Goal: Information Seeking & Learning: Learn about a topic

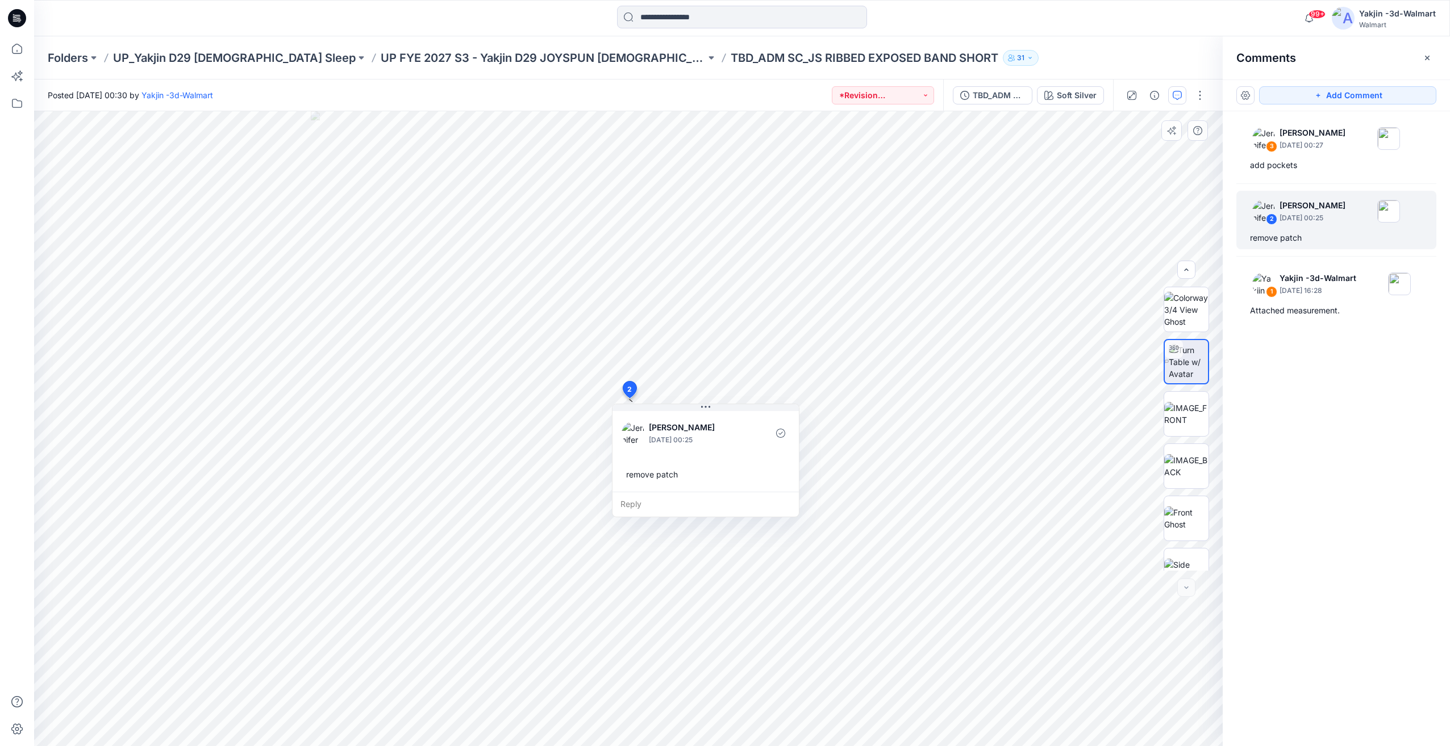
scroll to position [179, 0]
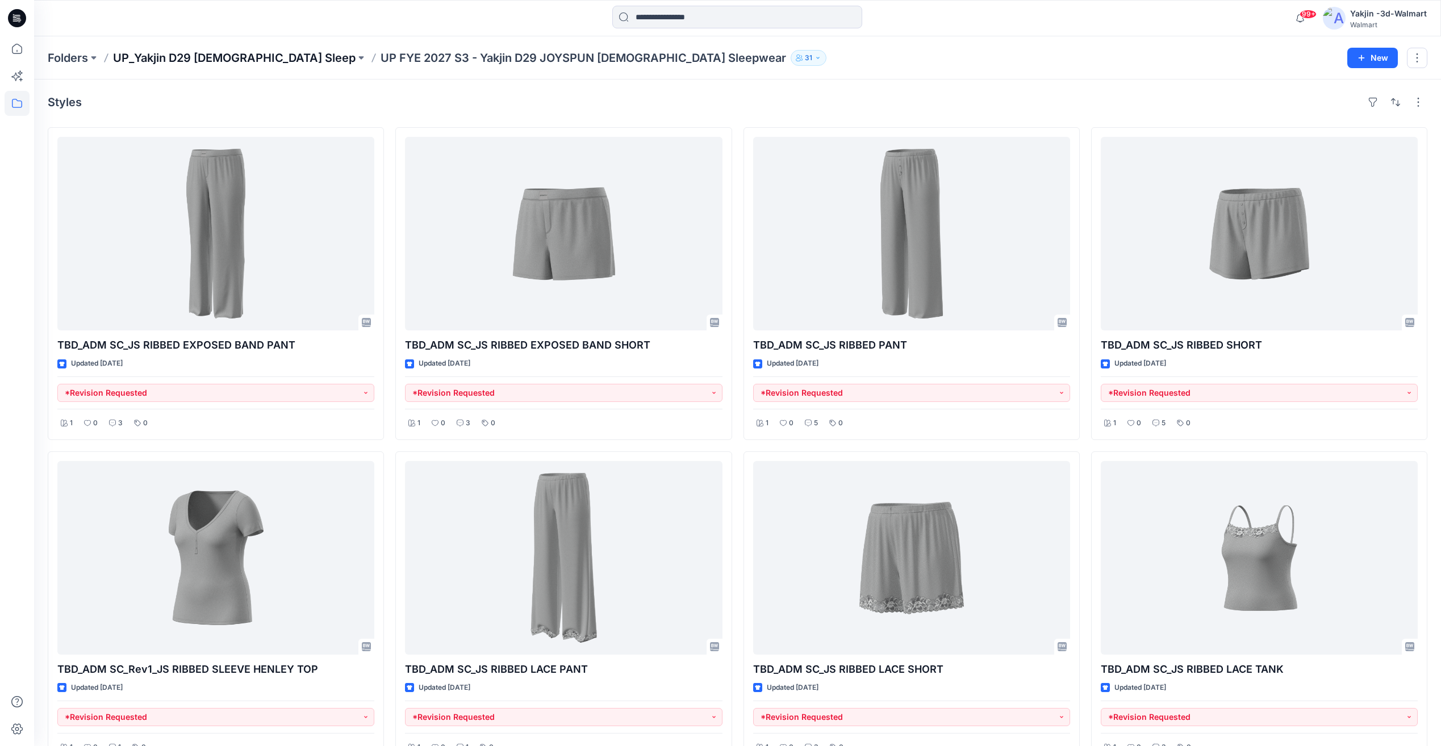
click at [213, 59] on p "UP_Yakjin D29 [DEMOGRAPHIC_DATA] Sleep" at bounding box center [234, 58] width 243 height 16
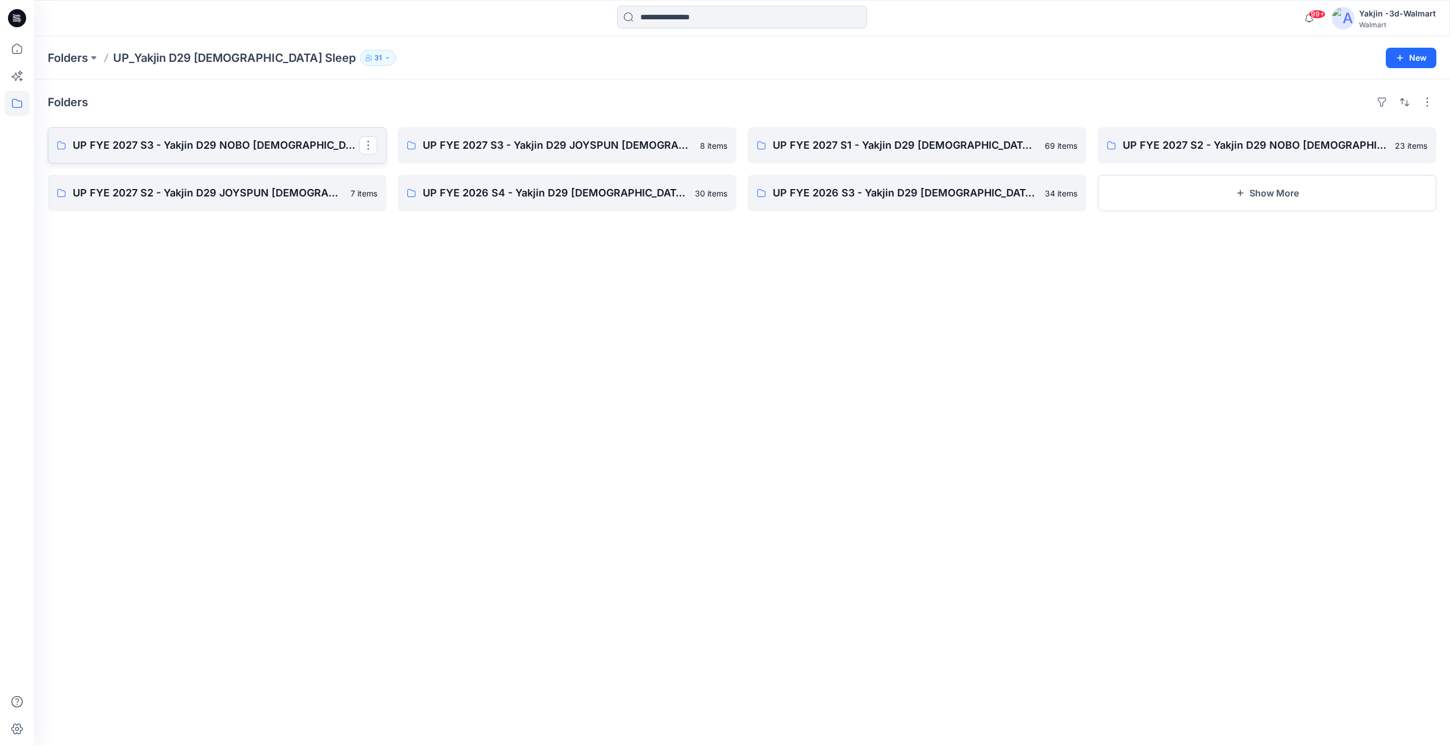
click at [295, 140] on p "UP FYE 2027 S3 - Yakjin D29 NOBO [DEMOGRAPHIC_DATA] Sleepwear" at bounding box center [216, 145] width 286 height 16
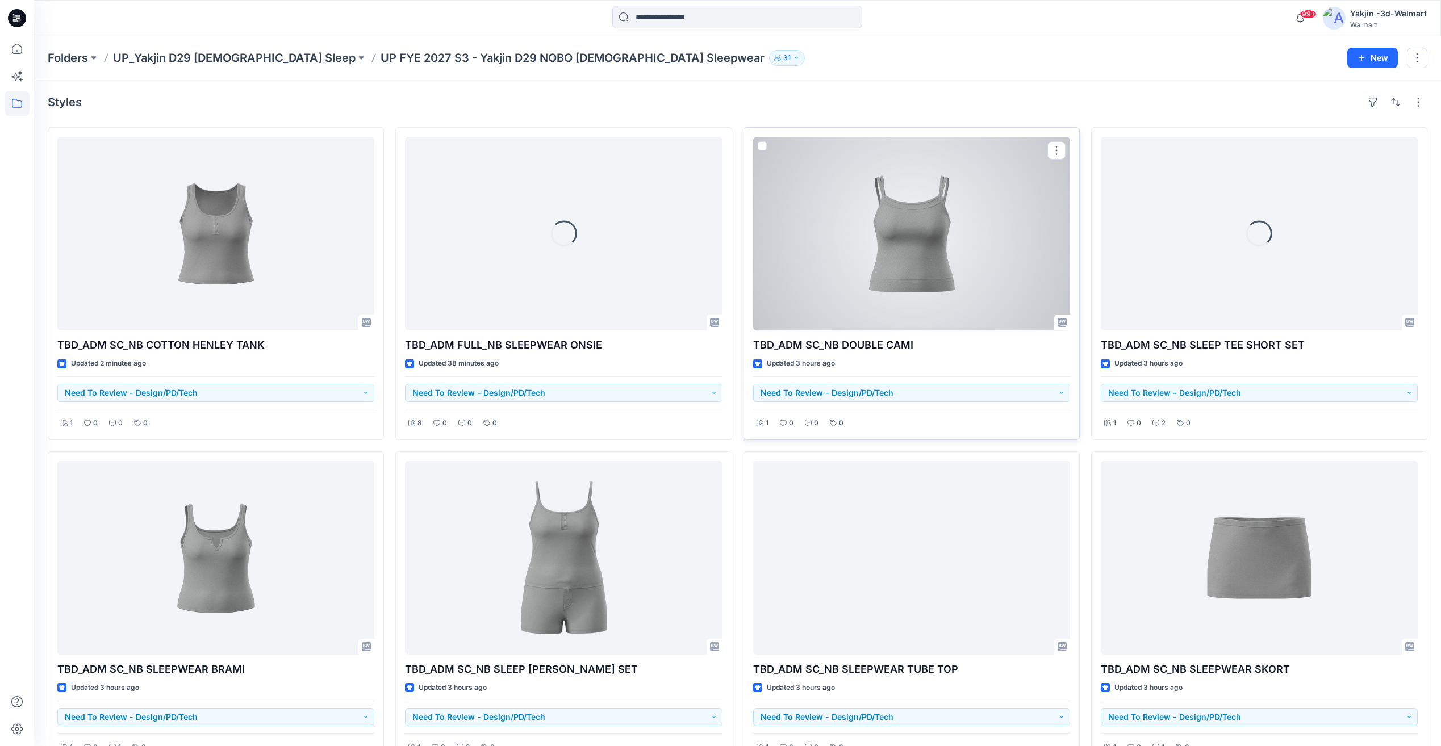
click at [958, 257] on div at bounding box center [911, 234] width 317 height 194
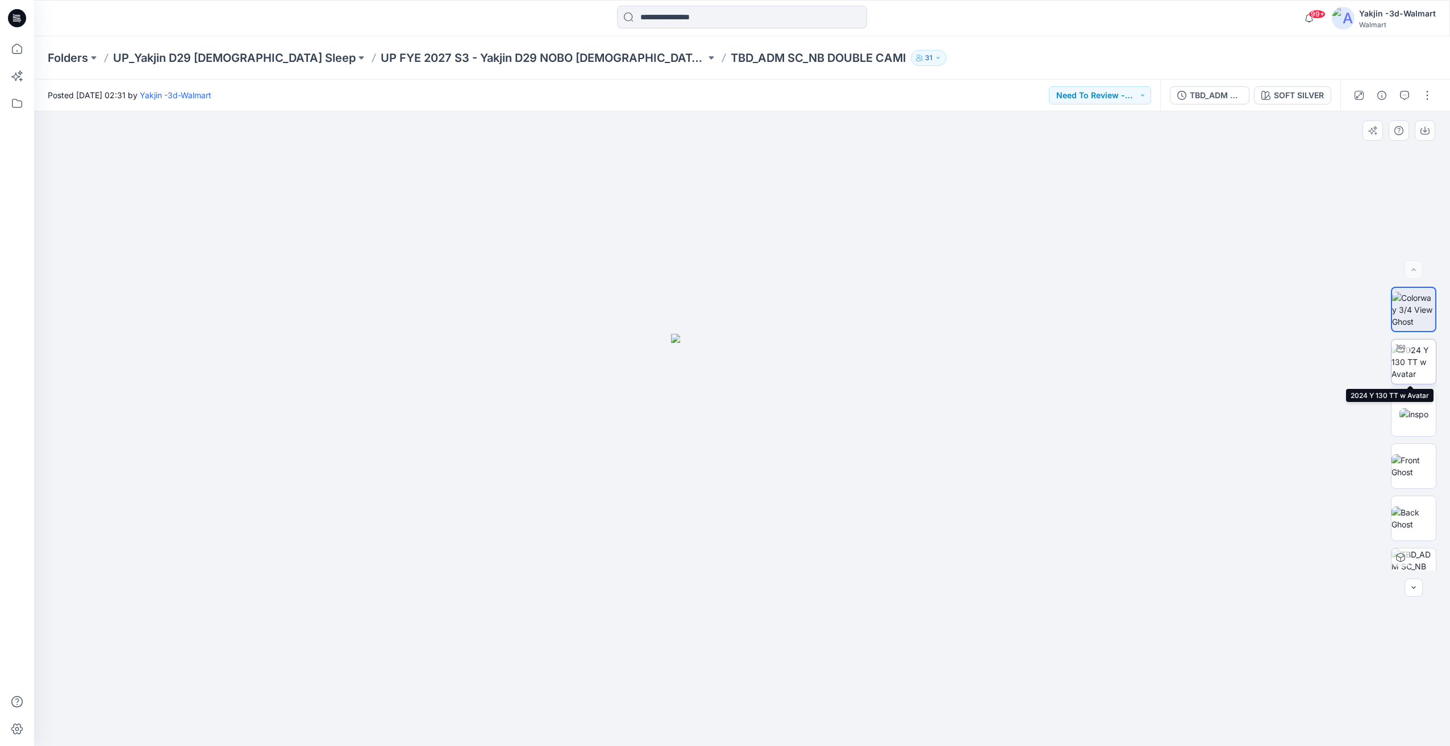
click at [1421, 360] on img at bounding box center [1413, 362] width 44 height 36
click at [1089, 196] on div at bounding box center [741, 428] width 1415 height 635
click at [1240, 108] on div "TBD_ADM SC_NB DOUBLE CAMI SOFT SILVER" at bounding box center [1250, 96] width 180 height 32
click at [1233, 101] on div "TBD_ADM SC_NB DOUBLE CAMI" at bounding box center [1215, 95] width 52 height 12
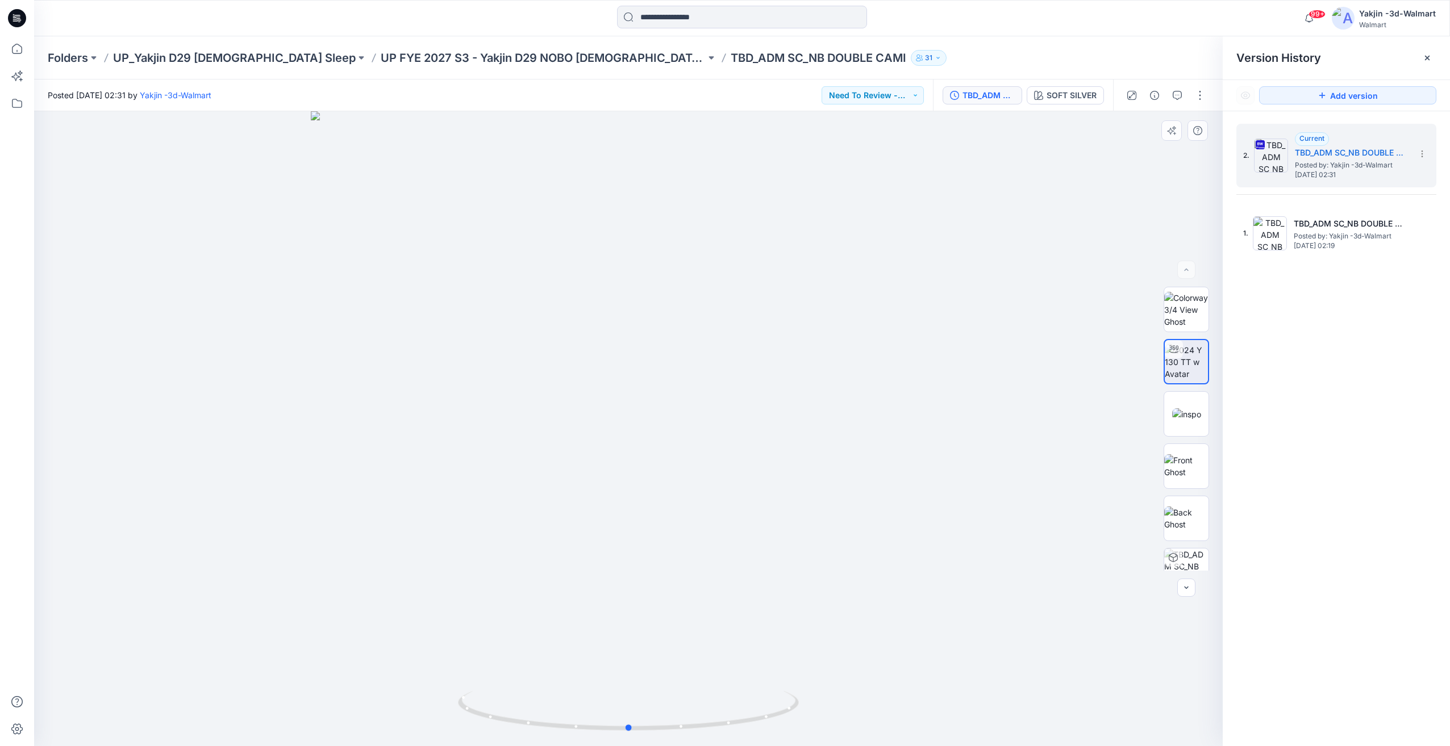
drag, startPoint x: 734, startPoint y: 644, endPoint x: 697, endPoint y: 657, distance: 39.2
click at [717, 649] on div at bounding box center [628, 428] width 1188 height 635
drag, startPoint x: 639, startPoint y: 683, endPoint x: 705, endPoint y: 709, distance: 71.4
click at [705, 709] on div at bounding box center [628, 428] width 1188 height 635
drag, startPoint x: 686, startPoint y: 691, endPoint x: 621, endPoint y: 695, distance: 64.9
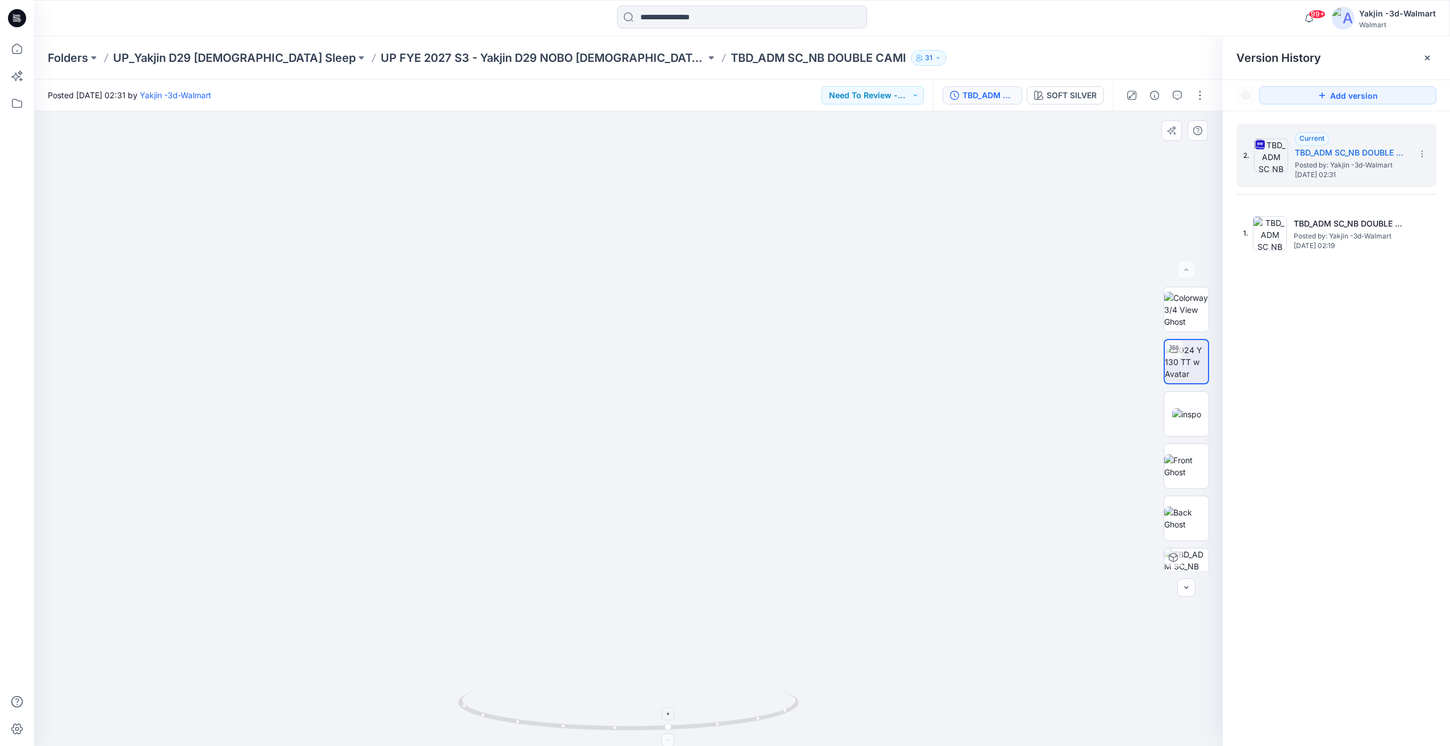
click at [615, 697] on div at bounding box center [628, 428] width 1188 height 635
drag, startPoint x: 637, startPoint y: 711, endPoint x: 535, endPoint y: 698, distance: 103.0
click at [532, 700] on icon at bounding box center [630, 712] width 344 height 43
drag, startPoint x: 595, startPoint y: 688, endPoint x: 540, endPoint y: 691, distance: 54.6
click at [540, 691] on div at bounding box center [628, 428] width 1188 height 635
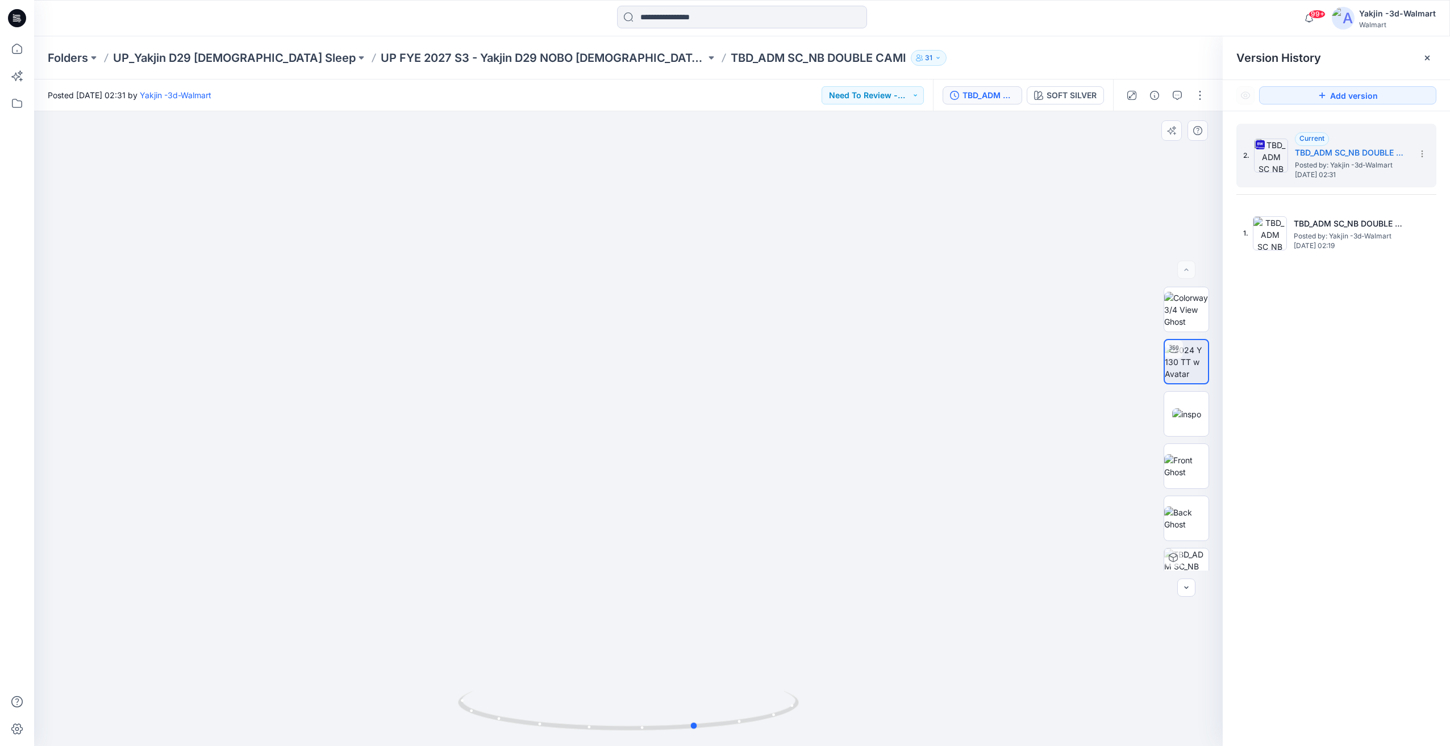
drag, startPoint x: 700, startPoint y: 712, endPoint x: 836, endPoint y: 711, distance: 136.3
click at [842, 712] on div at bounding box center [628, 428] width 1188 height 635
drag, startPoint x: 817, startPoint y: 711, endPoint x: 796, endPoint y: 715, distance: 21.9
click at [796, 715] on div at bounding box center [628, 428] width 1188 height 635
drag, startPoint x: 749, startPoint y: 718, endPoint x: 708, endPoint y: 721, distance: 40.4
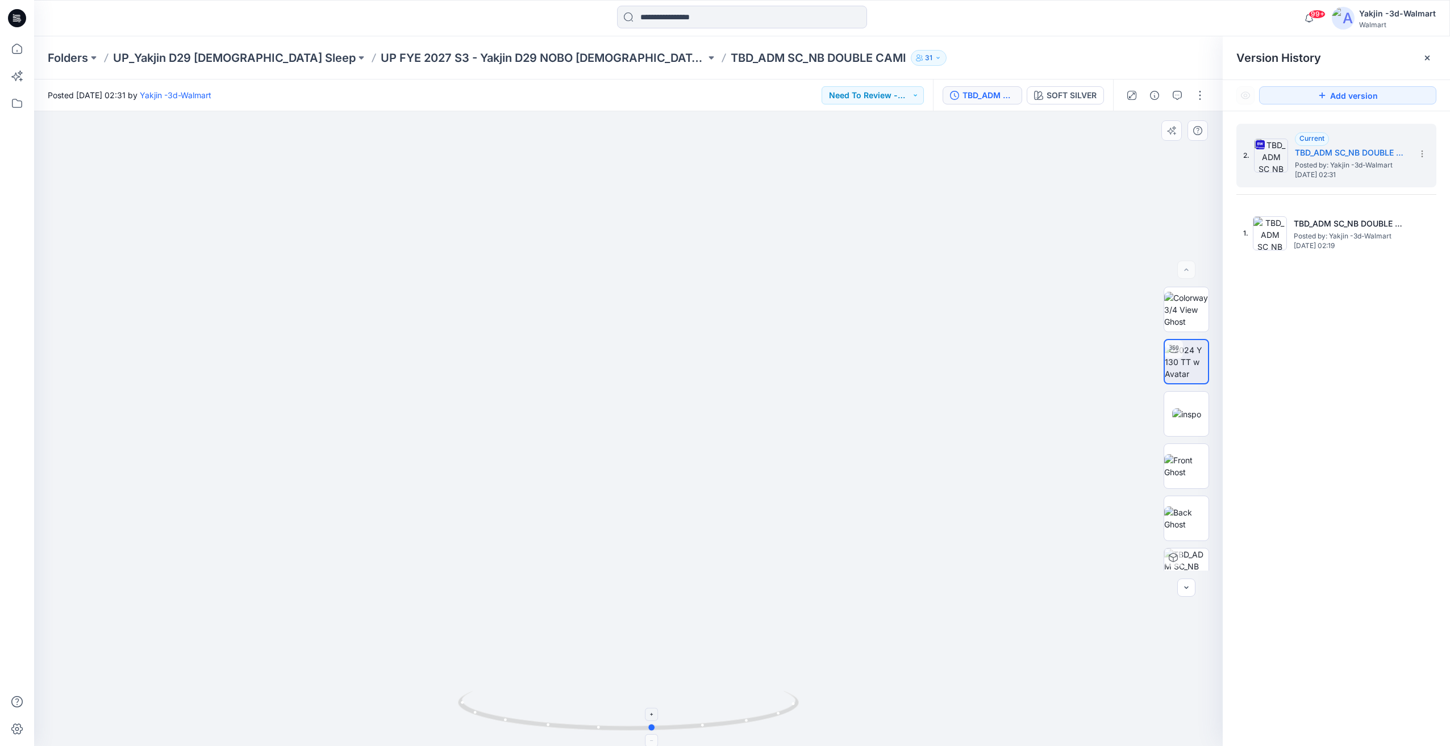
click at [708, 721] on icon at bounding box center [630, 712] width 344 height 43
drag, startPoint x: 624, startPoint y: 521, endPoint x: 918, endPoint y: 480, distance: 297.7
click at [918, 480] on img at bounding box center [649, 209] width 1464 height 1074
drag, startPoint x: 867, startPoint y: 505, endPoint x: 854, endPoint y: 526, distance: 24.7
click at [854, 526] on img at bounding box center [633, 221] width 1464 height 1051
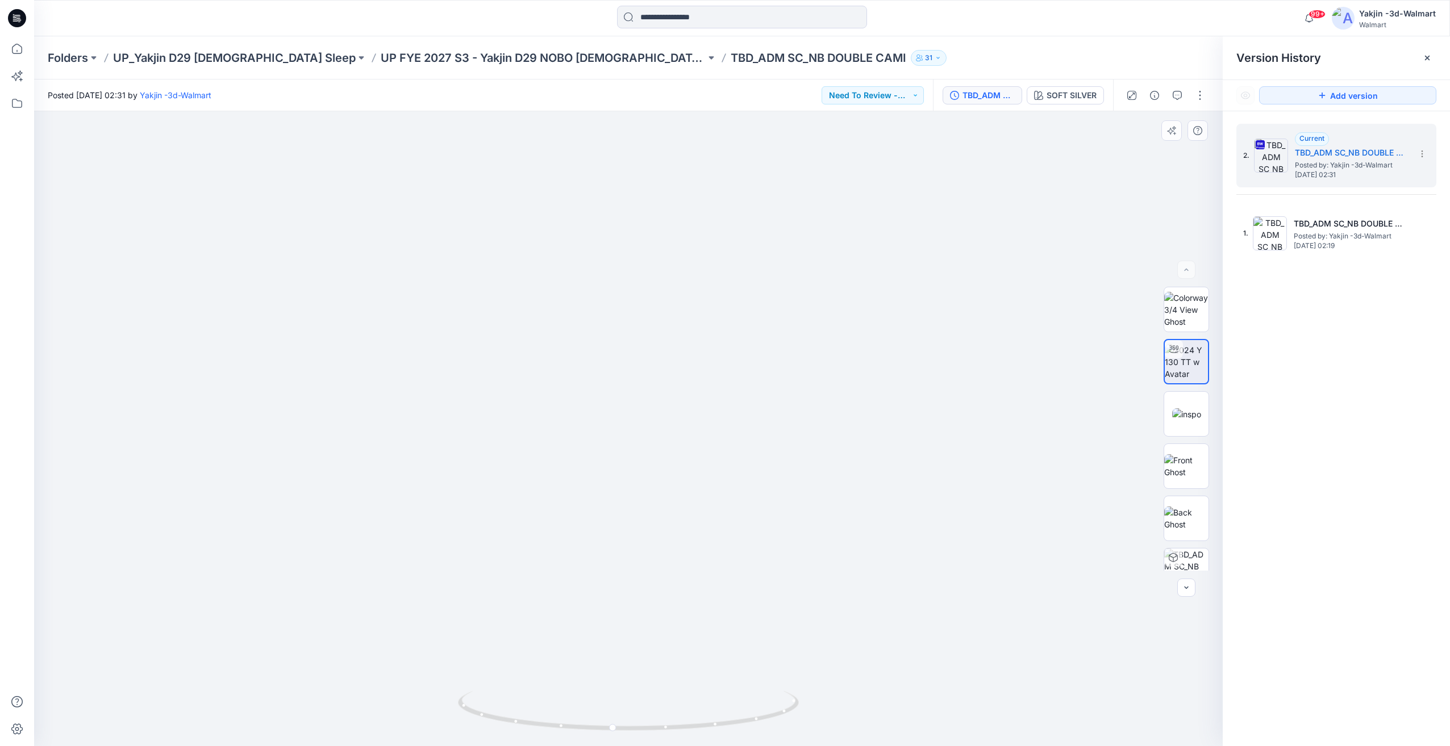
drag, startPoint x: 507, startPoint y: 231, endPoint x: 689, endPoint y: 301, distance: 195.5
click at [689, 301] on img at bounding box center [627, 256] width 1464 height 980
drag, startPoint x: 721, startPoint y: 509, endPoint x: 733, endPoint y: 473, distance: 38.1
click at [723, 474] on img at bounding box center [621, 215] width 1464 height 1061
drag, startPoint x: 646, startPoint y: 486, endPoint x: 643, endPoint y: 528, distance: 41.6
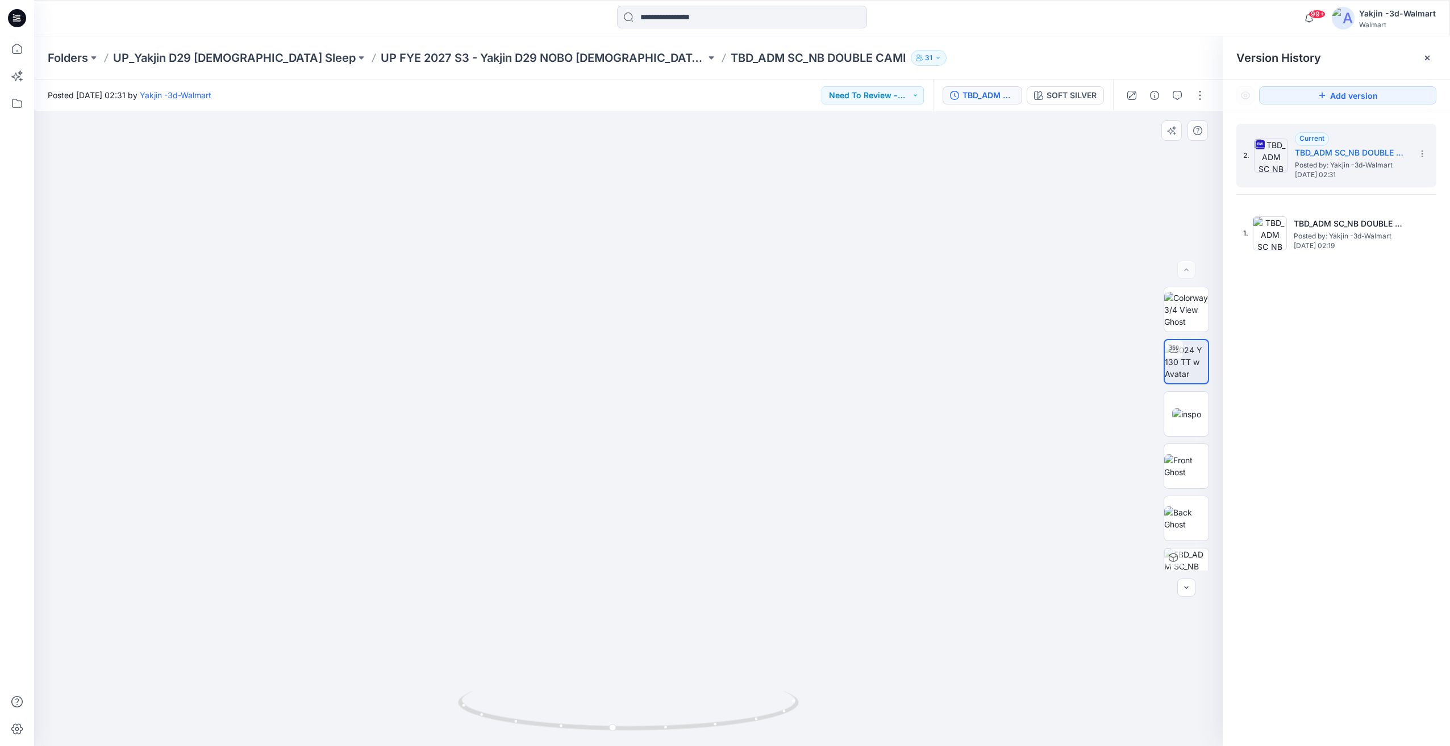
click at [643, 528] on img at bounding box center [622, 222] width 1464 height 1048
drag, startPoint x: 644, startPoint y: 528, endPoint x: 642, endPoint y: 549, distance: 21.7
click at [642, 549] on img at bounding box center [620, 243] width 1464 height 1006
